Goal: Navigation & Orientation: Find specific page/section

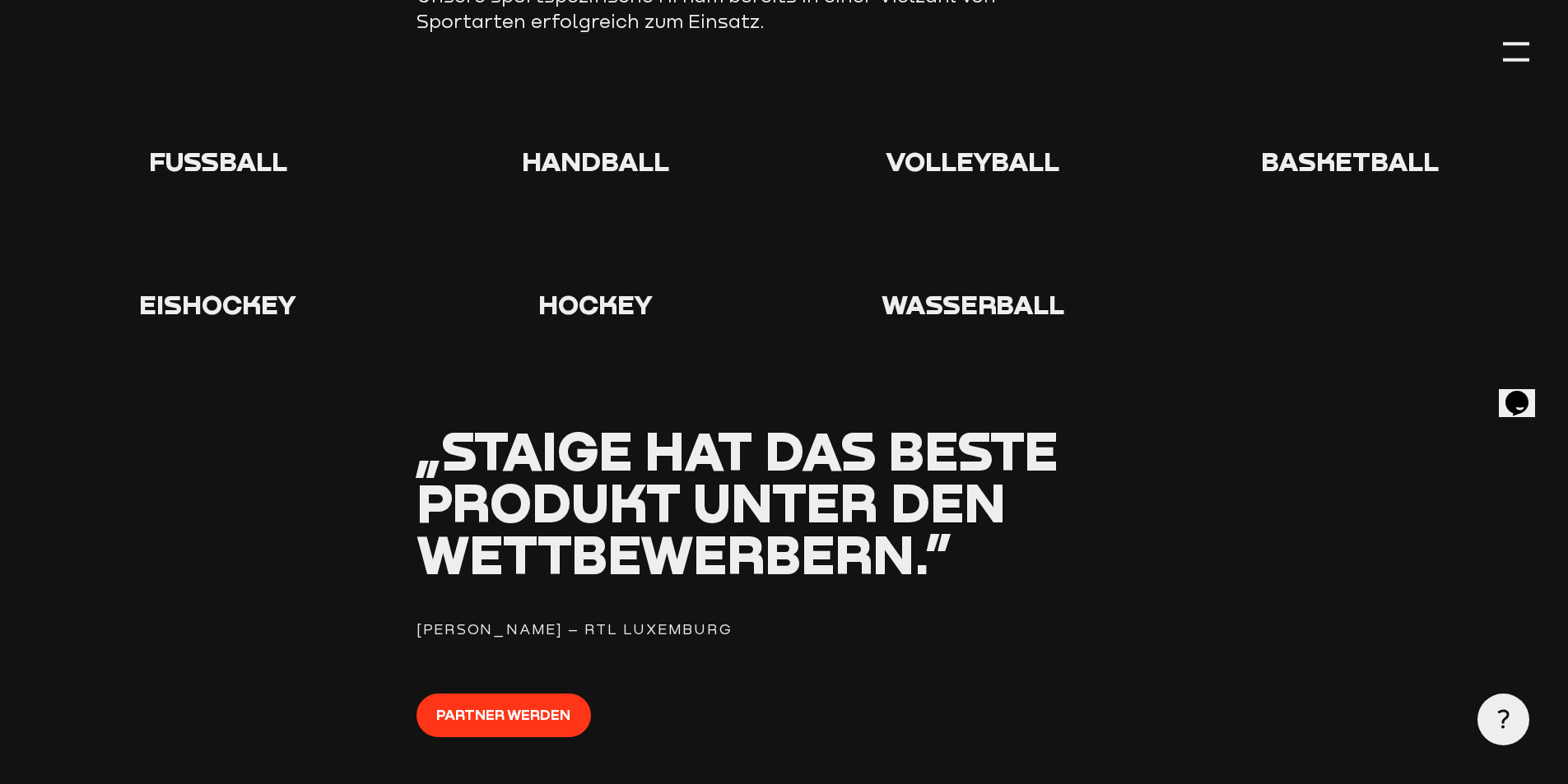
scroll to position [1892, 0]
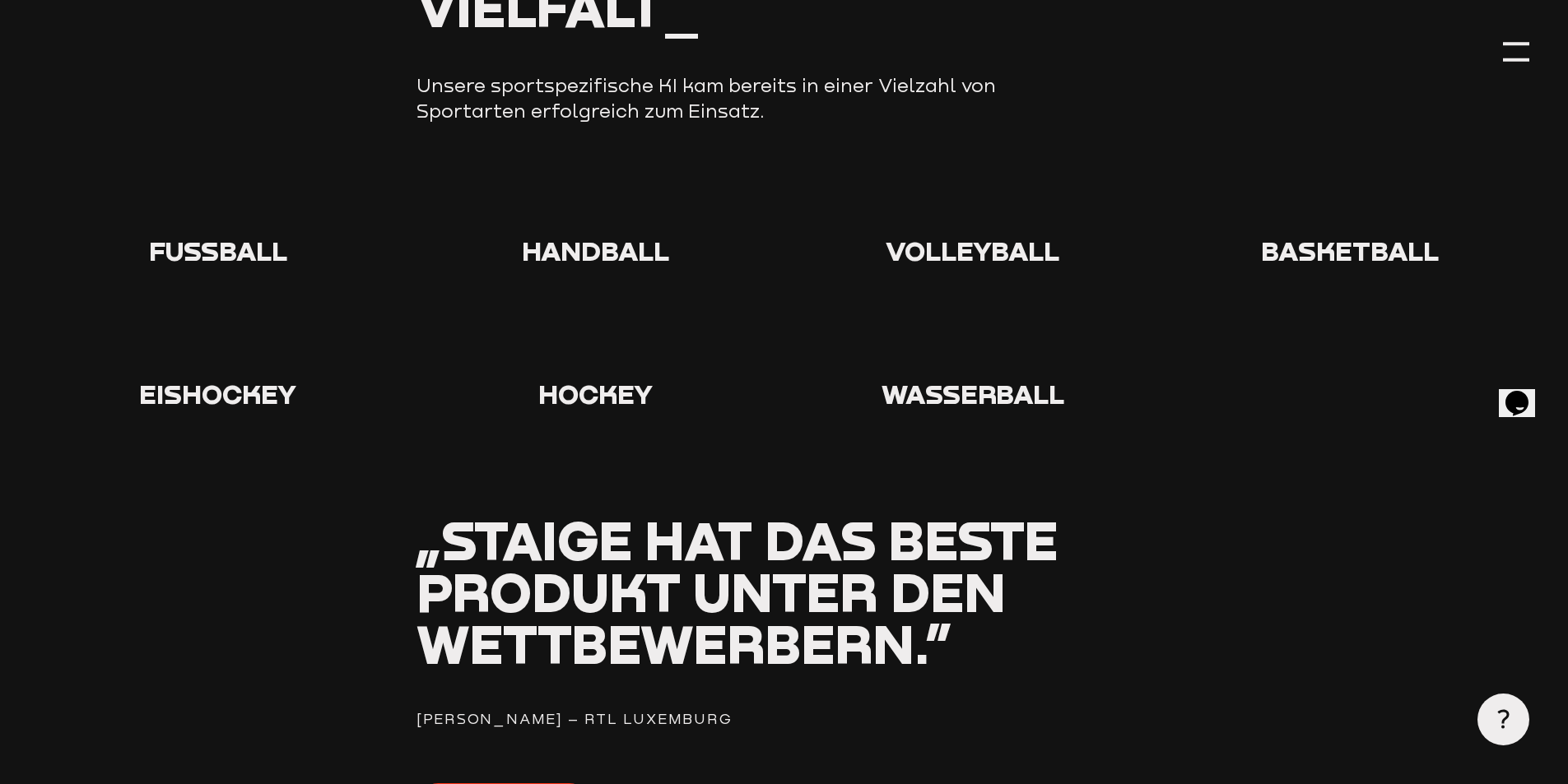
click at [251, 205] on div at bounding box center [217, 205] width 358 height 59
click at [209, 223] on icon at bounding box center [218, 202] width 53 height 53
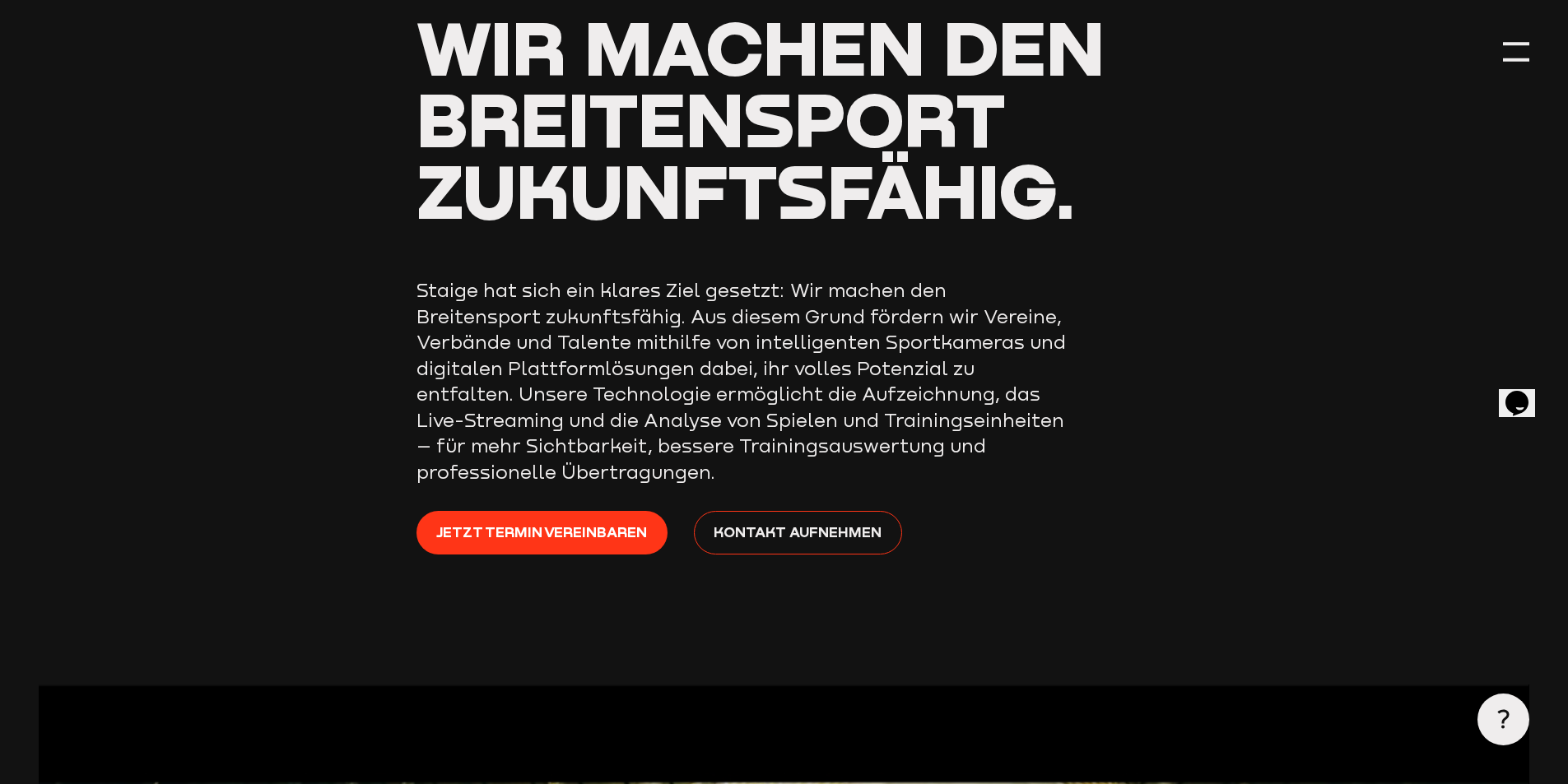
scroll to position [0, 0]
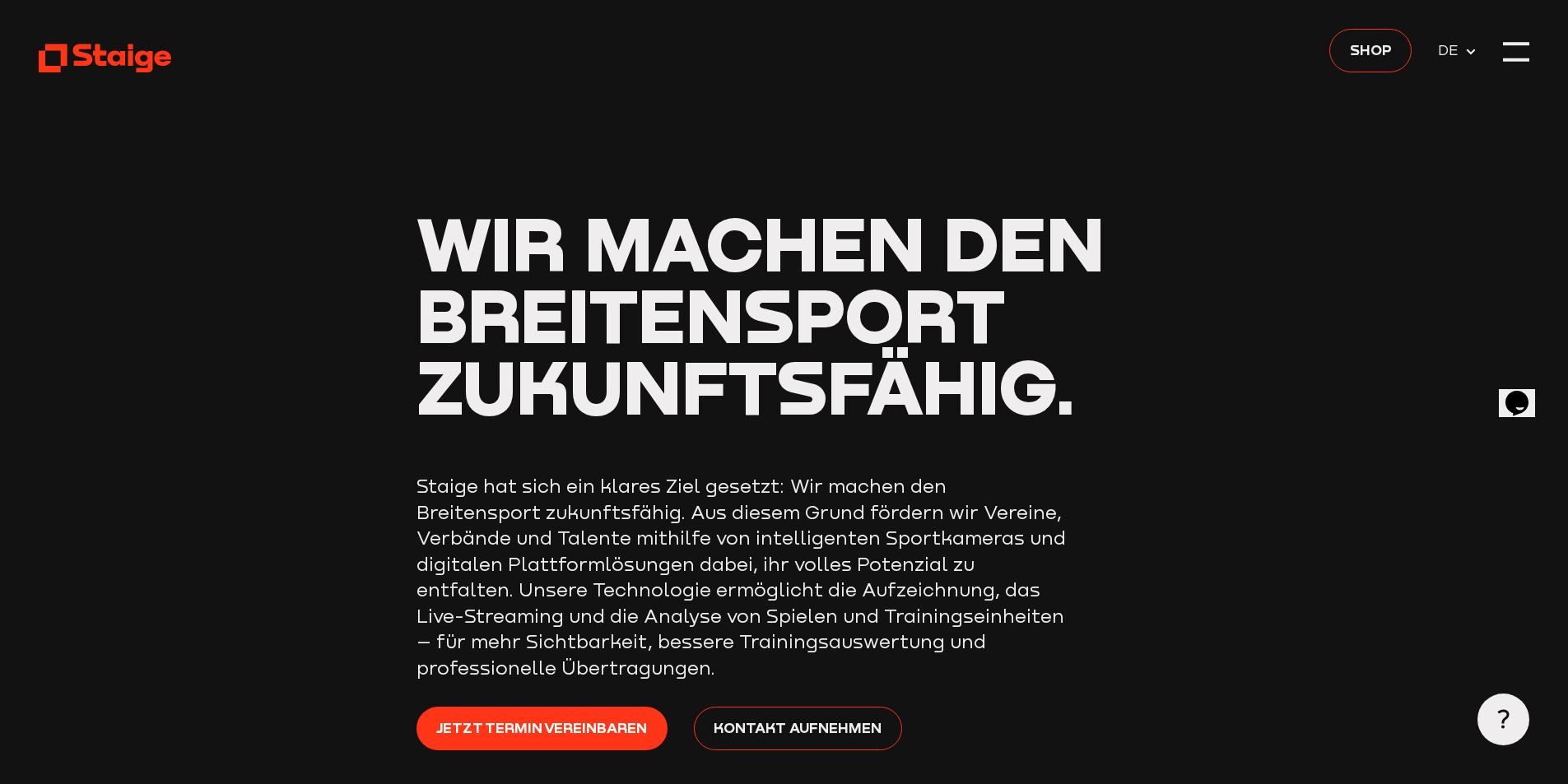
click at [60, 67] on icon at bounding box center [104, 58] width 133 height 32
click at [1522, 39] on div at bounding box center [1516, 51] width 27 height 27
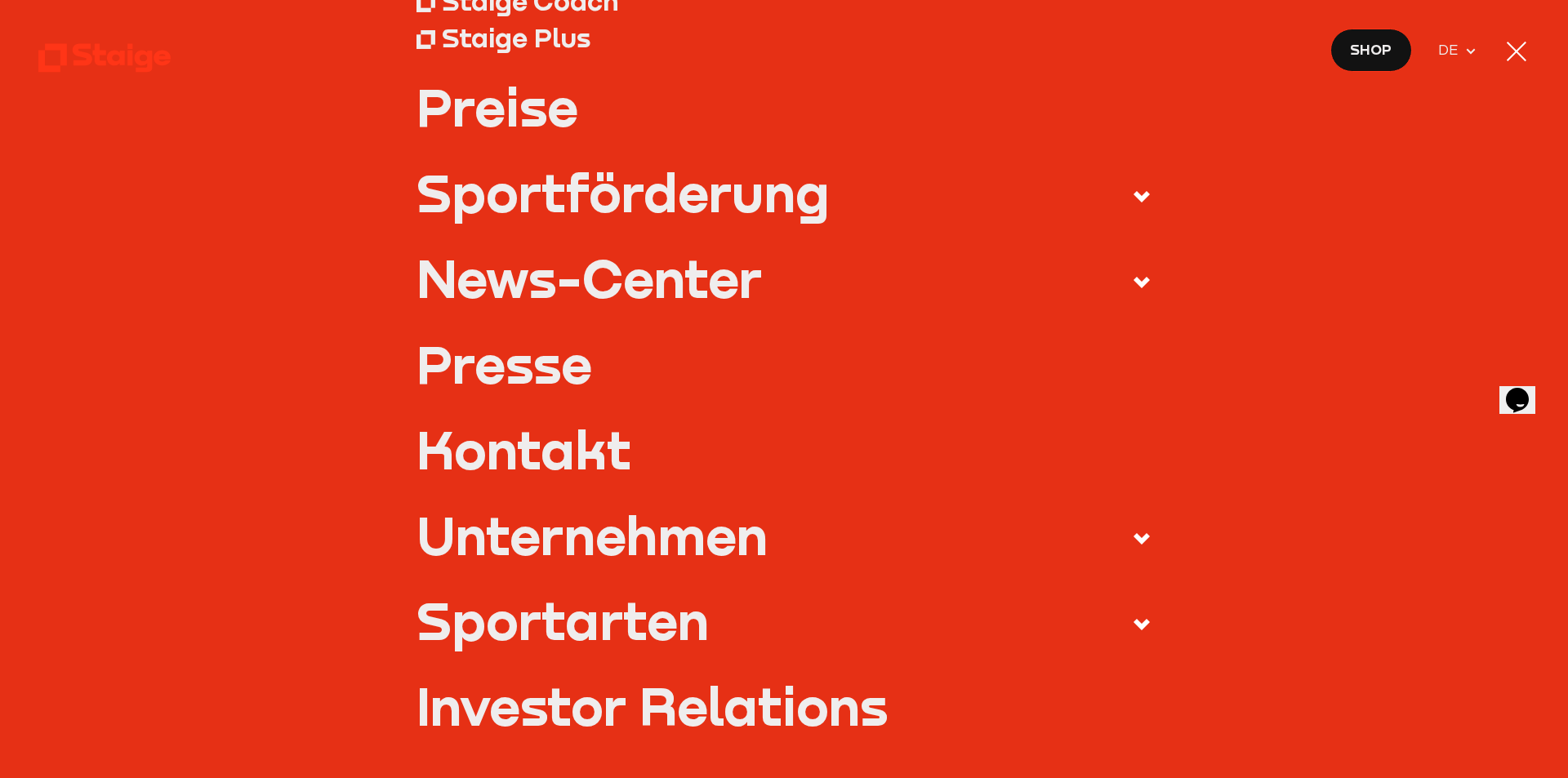
scroll to position [408, 0]
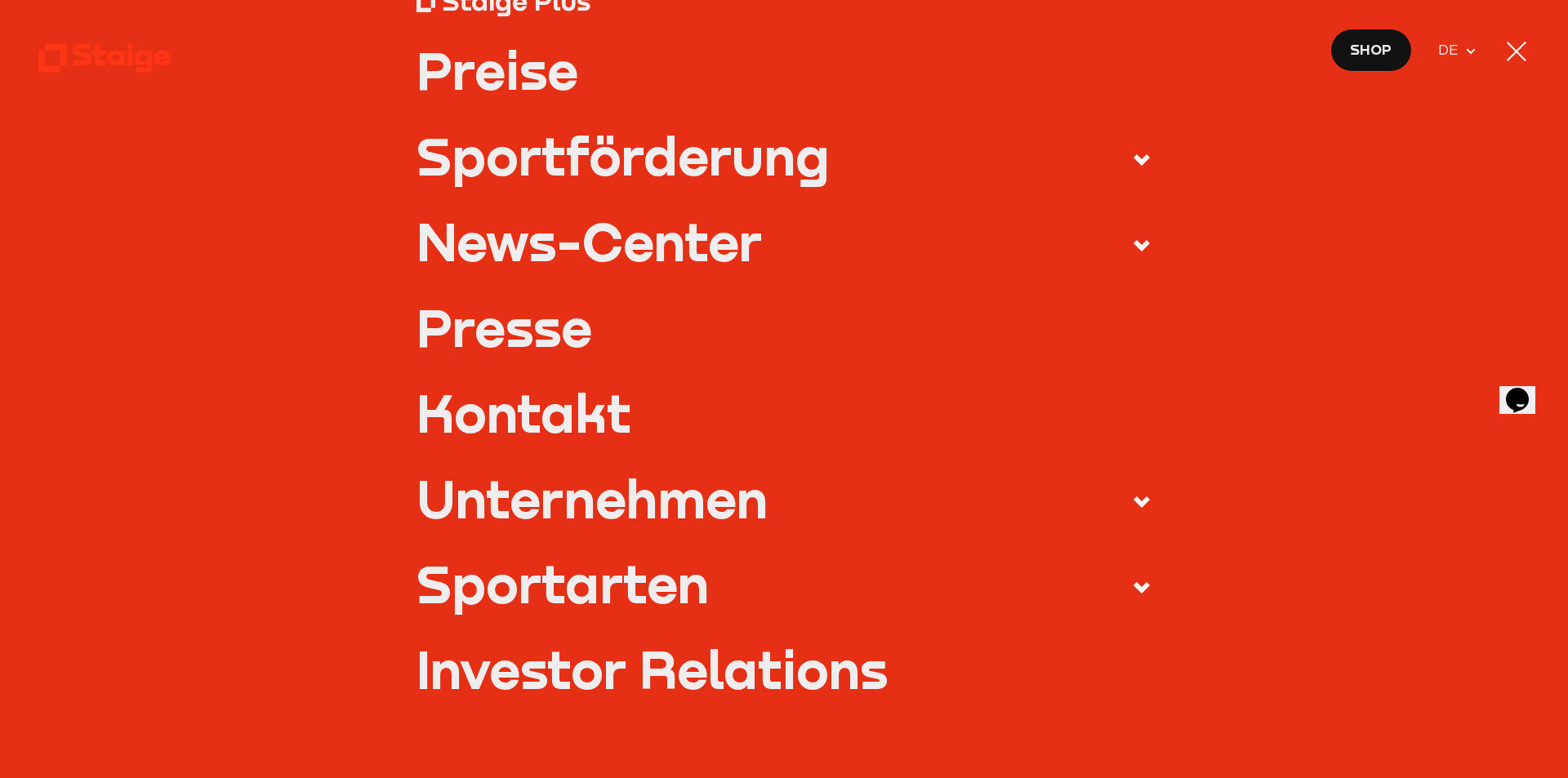
click at [1133, 586] on use at bounding box center [1141, 588] width 17 height 12
click at [0, 0] on input "Sportarten" at bounding box center [0, 0] width 0 height 0
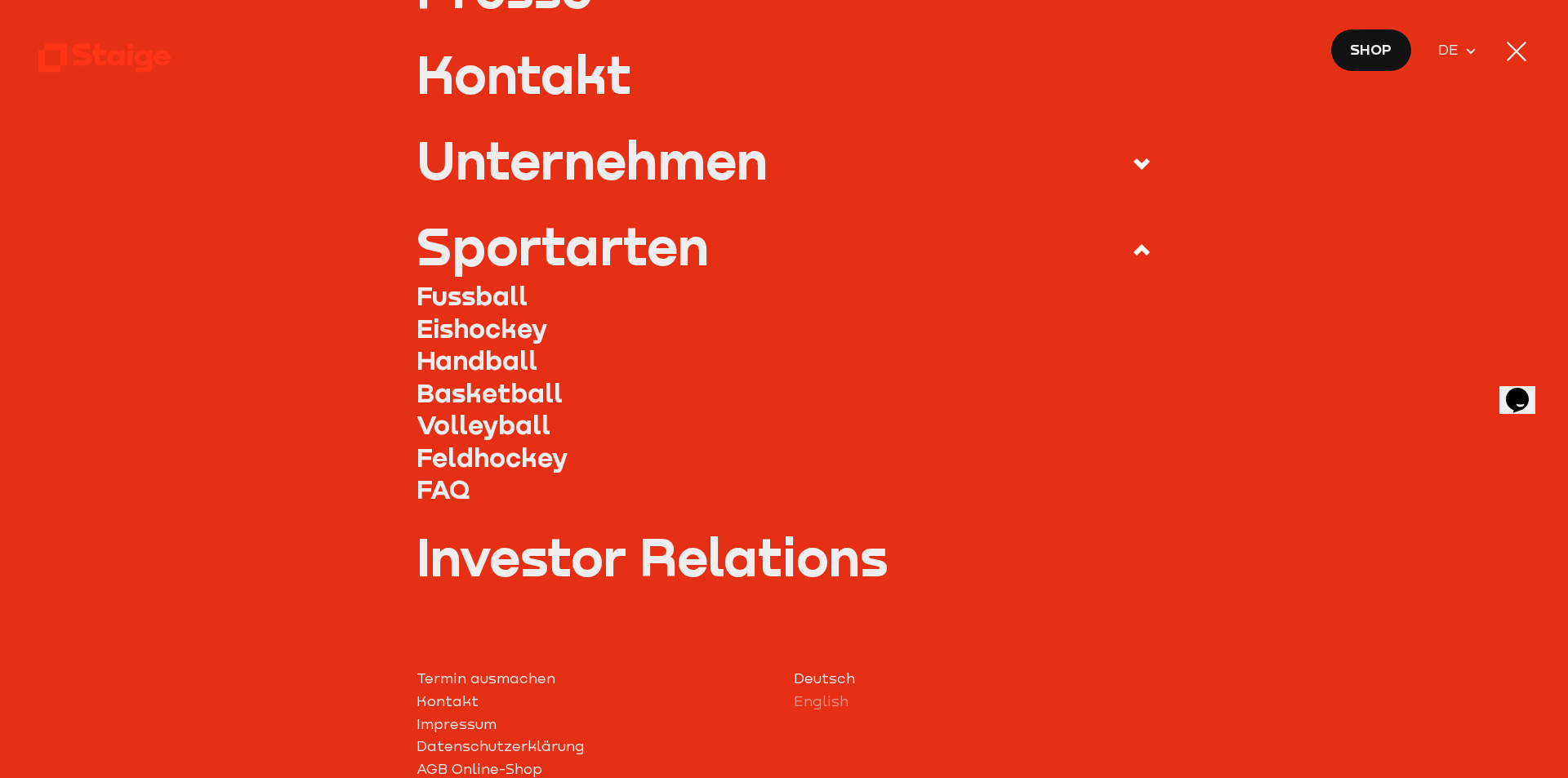
scroll to position [653, 0]
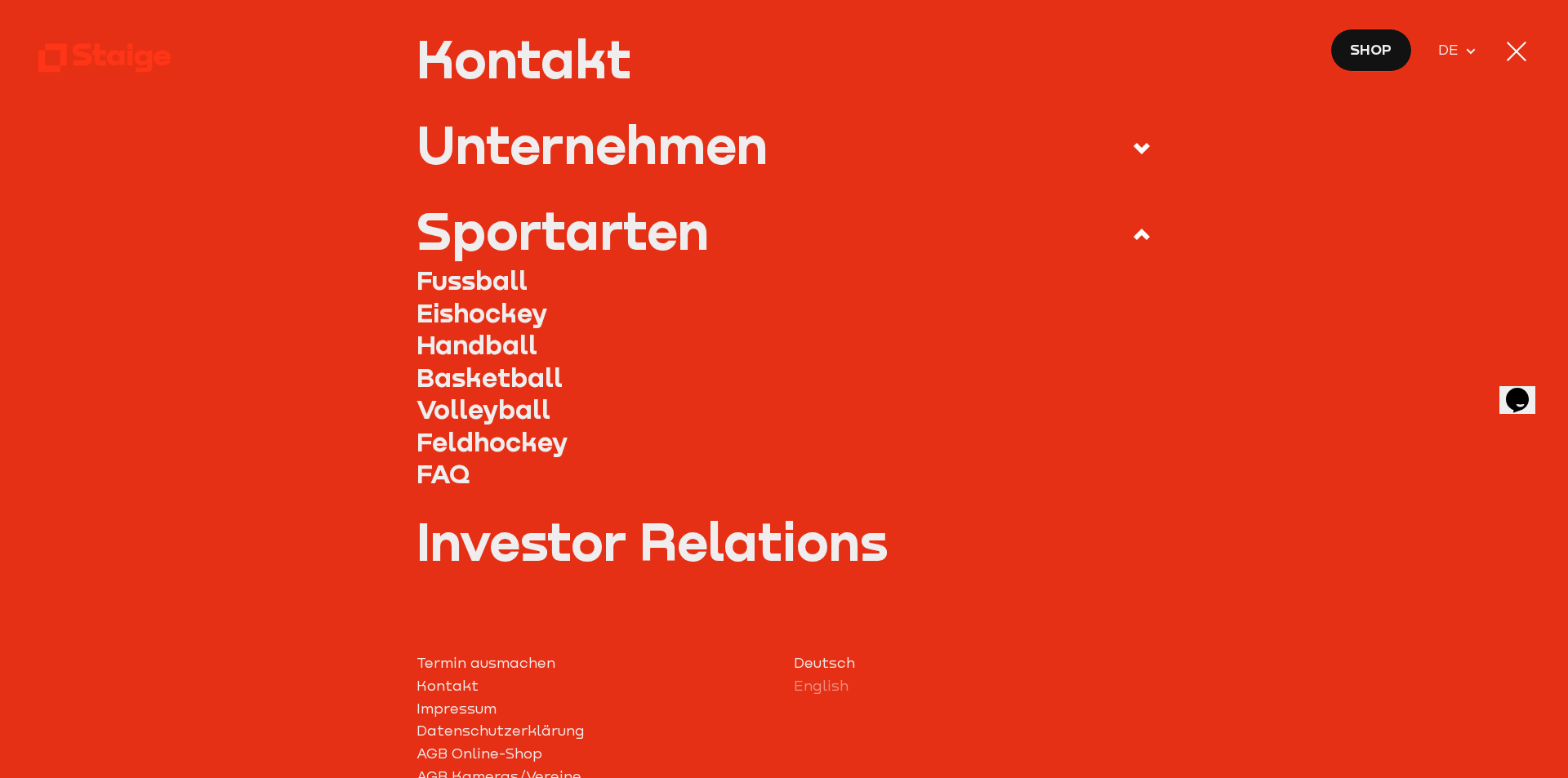
click at [456, 283] on link "Fussball" at bounding box center [784, 280] width 736 height 32
